Goal: Task Accomplishment & Management: Use online tool/utility

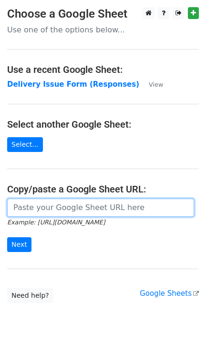
click at [55, 207] on input "url" at bounding box center [100, 208] width 187 height 18
paste input "[URL][DOMAIN_NAME]"
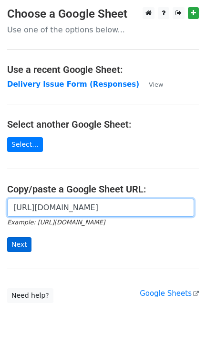
type input "[URL][DOMAIN_NAME]"
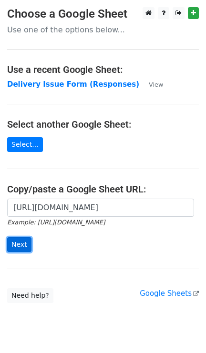
scroll to position [0, 0]
click at [22, 248] on input "Next" at bounding box center [19, 244] width 24 height 15
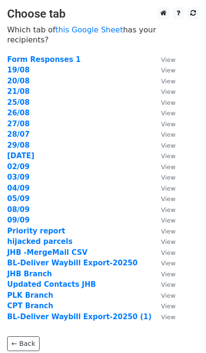
click at [28, 215] on td "09/09" at bounding box center [79, 220] width 144 height 11
click at [17, 216] on strong "09/09" at bounding box center [18, 220] width 22 height 9
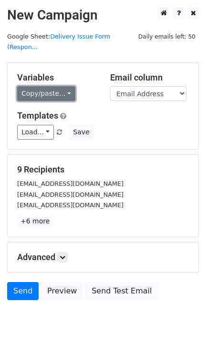
click at [60, 86] on link "Copy/paste..." at bounding box center [46, 93] width 58 height 15
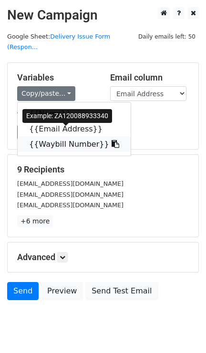
click at [51, 137] on link "{{Waybill Number}}" at bounding box center [74, 144] width 113 height 15
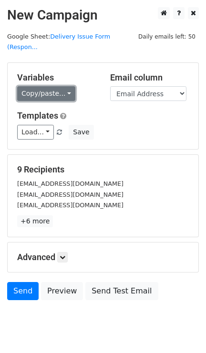
click at [61, 86] on link "Copy/paste..." at bounding box center [46, 93] width 58 height 15
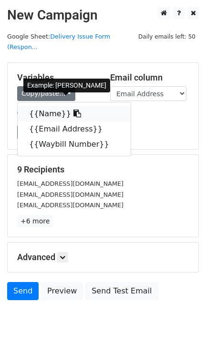
click at [42, 106] on link "{{Name}}" at bounding box center [74, 113] width 113 height 15
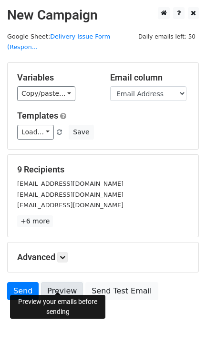
click at [56, 282] on link "Preview" at bounding box center [62, 291] width 42 height 18
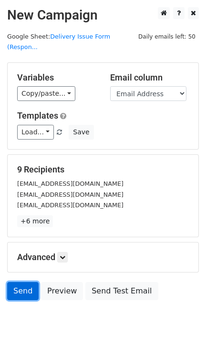
click at [26, 282] on link "Send" at bounding box center [22, 291] width 31 height 18
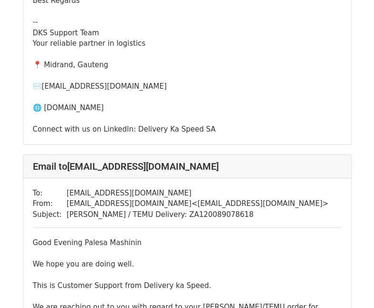
scroll to position [2267, 0]
